Goal: Register for event/course

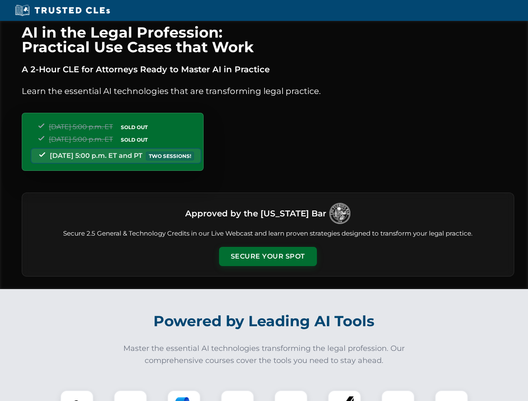
click at [267, 256] on button "Secure Your Spot" at bounding box center [268, 256] width 98 height 19
click at [77, 396] on img at bounding box center [77, 407] width 24 height 24
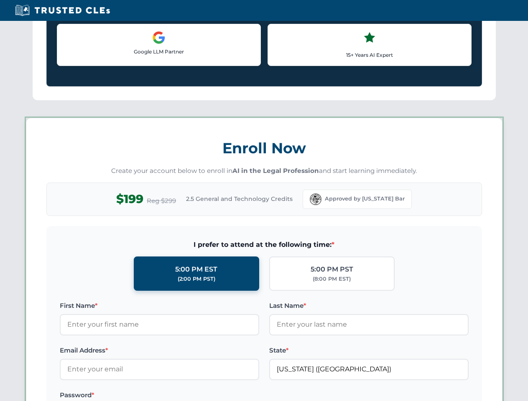
click at [184, 396] on label "Password *" at bounding box center [159, 395] width 199 height 10
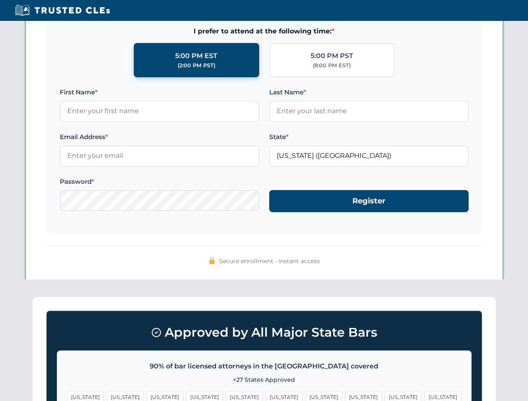
click at [385, 396] on span "[US_STATE]" at bounding box center [403, 397] width 36 height 12
